Goal: Task Accomplishment & Management: Use online tool/utility

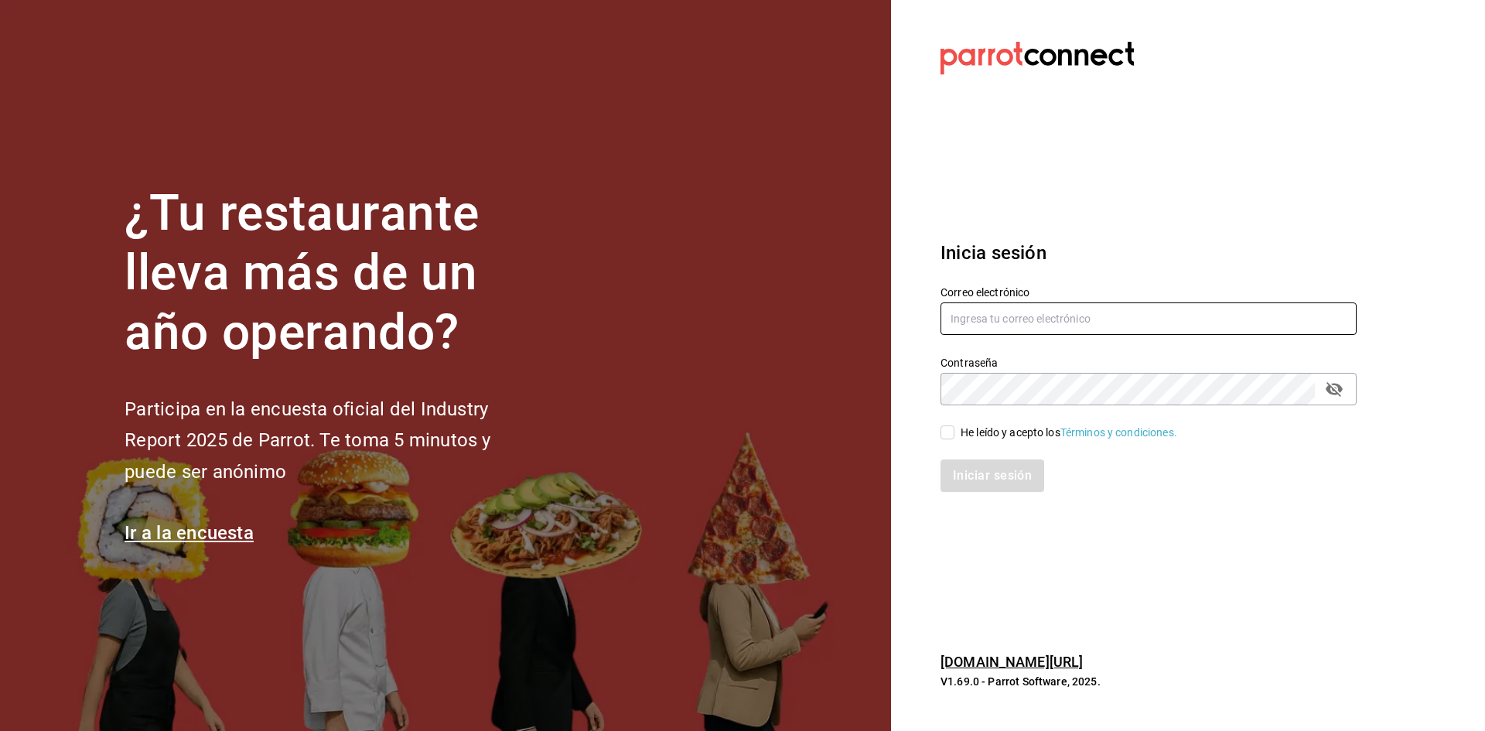
type input "[EMAIL_ADDRESS][DOMAIN_NAME]"
click at [718, 428] on input "He leído y acepto los Términos y condiciones." at bounding box center [947, 432] width 14 height 14
checkbox input "true"
click at [718, 484] on button "Iniciar sesión" at bounding box center [992, 475] width 105 height 32
